Goal: Find specific page/section: Find specific page/section

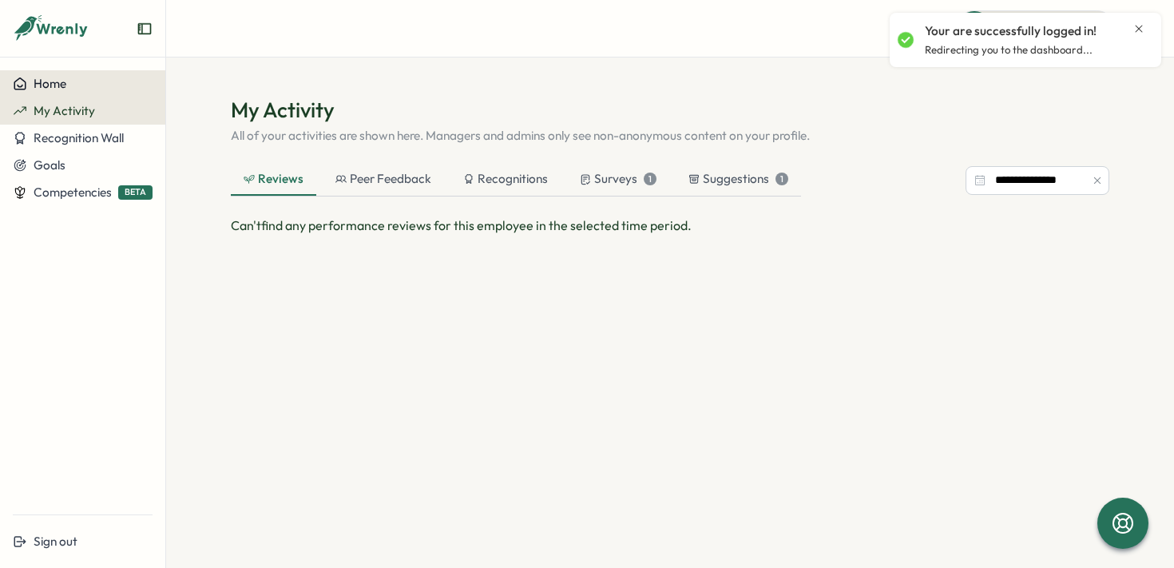
click at [81, 75] on button "Home" at bounding box center [82, 83] width 165 height 27
